Goal: Information Seeking & Learning: Understand process/instructions

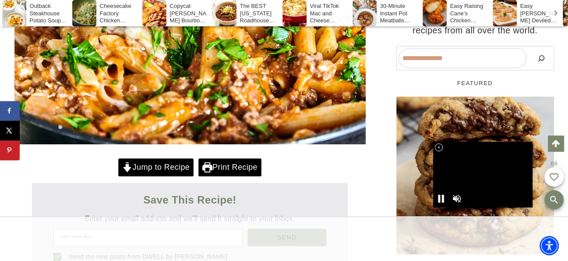
scroll to position [338, 0]
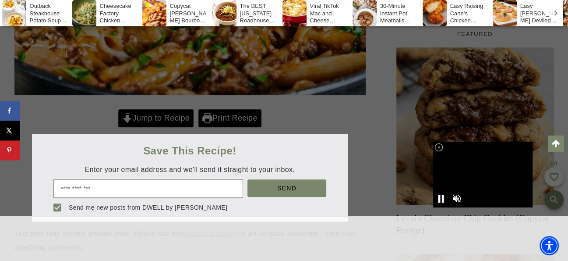
click at [173, 147] on div at bounding box center [284, 130] width 568 height 261
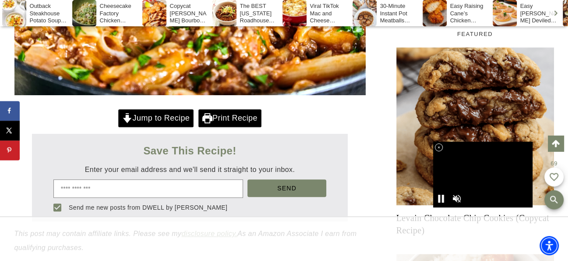
click at [140, 127] on link "Jump to Recipe" at bounding box center [155, 118] width 75 height 18
